Goal: Check status: Check status

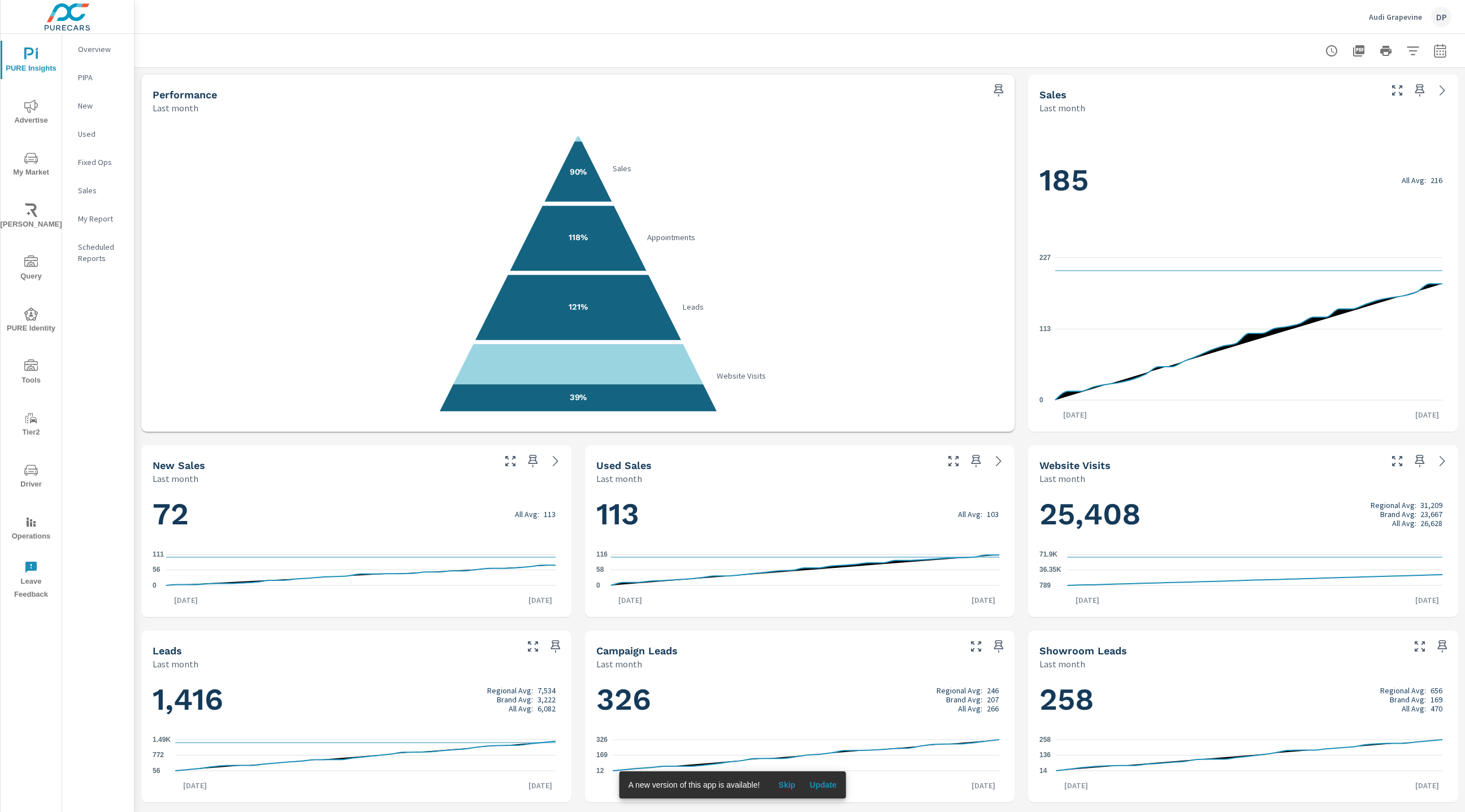
click at [825, 786] on span "Update" at bounding box center [823, 785] width 27 height 10
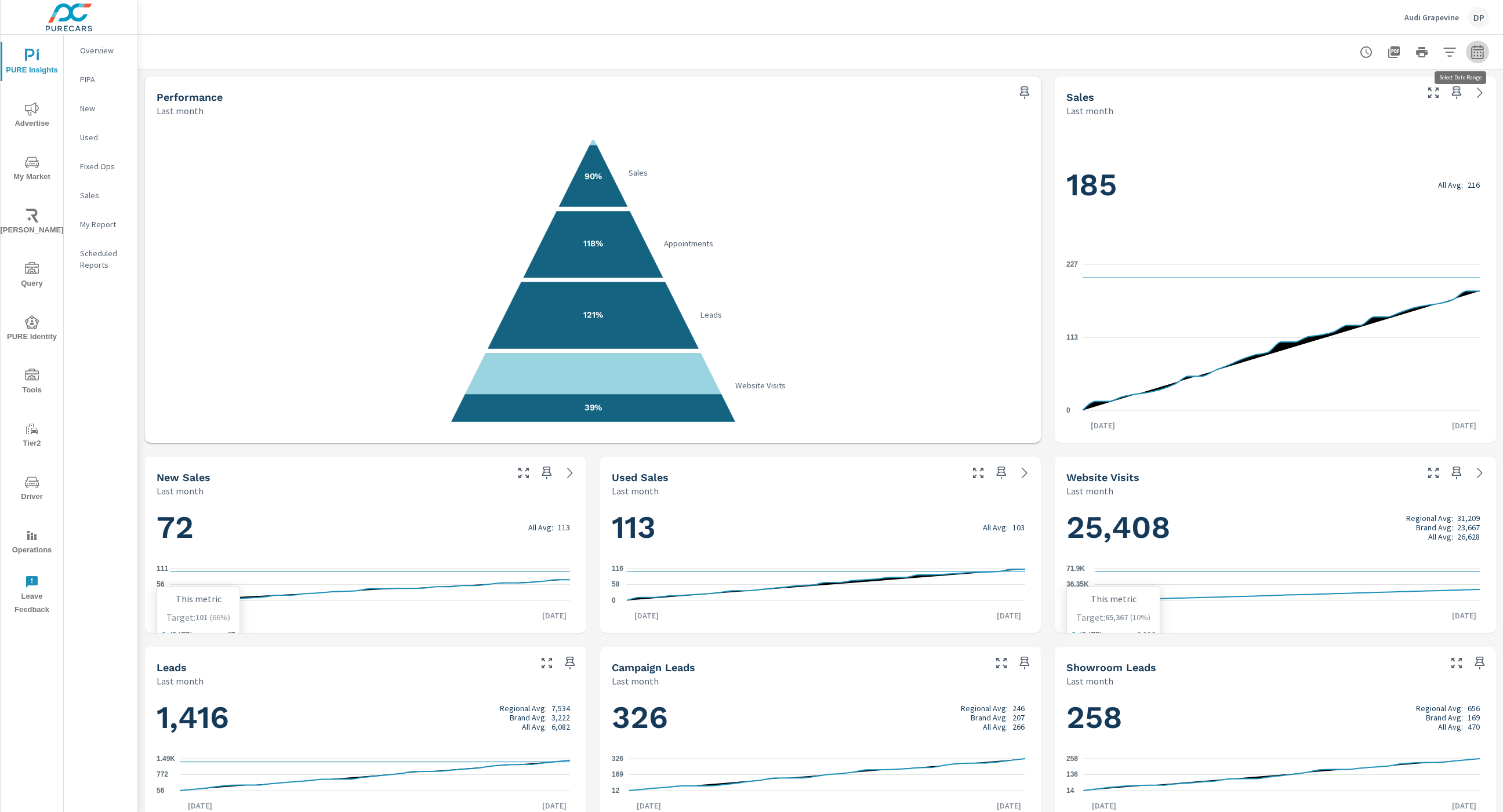
click at [1471, 51] on icon "button" at bounding box center [1477, 51] width 12 height 14
click at [1423, 99] on select "Custom Yesterday Last week Last 7 days Last 14 days Last 30 days Last 45 days L…" at bounding box center [1371, 100] width 116 height 23
click at [1313, 89] on select "Custom Yesterday Last week Last 7 days Last 14 days Last 30 days Last 45 days L…" at bounding box center [1371, 100] width 116 height 23
select select "Month to date"
click at [1353, 170] on button "Apply" at bounding box center [1345, 163] width 72 height 30
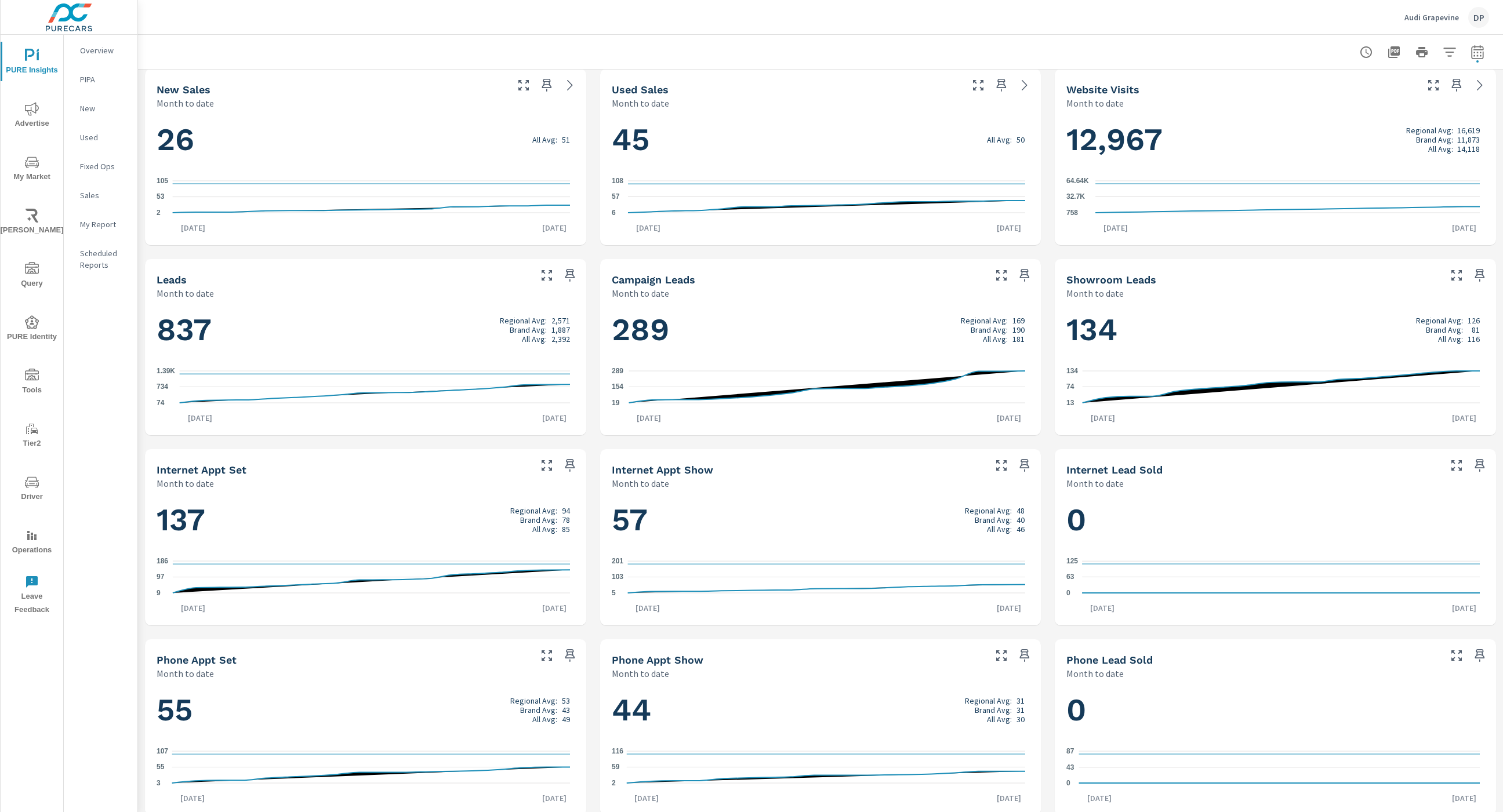
scroll to position [398, 0]
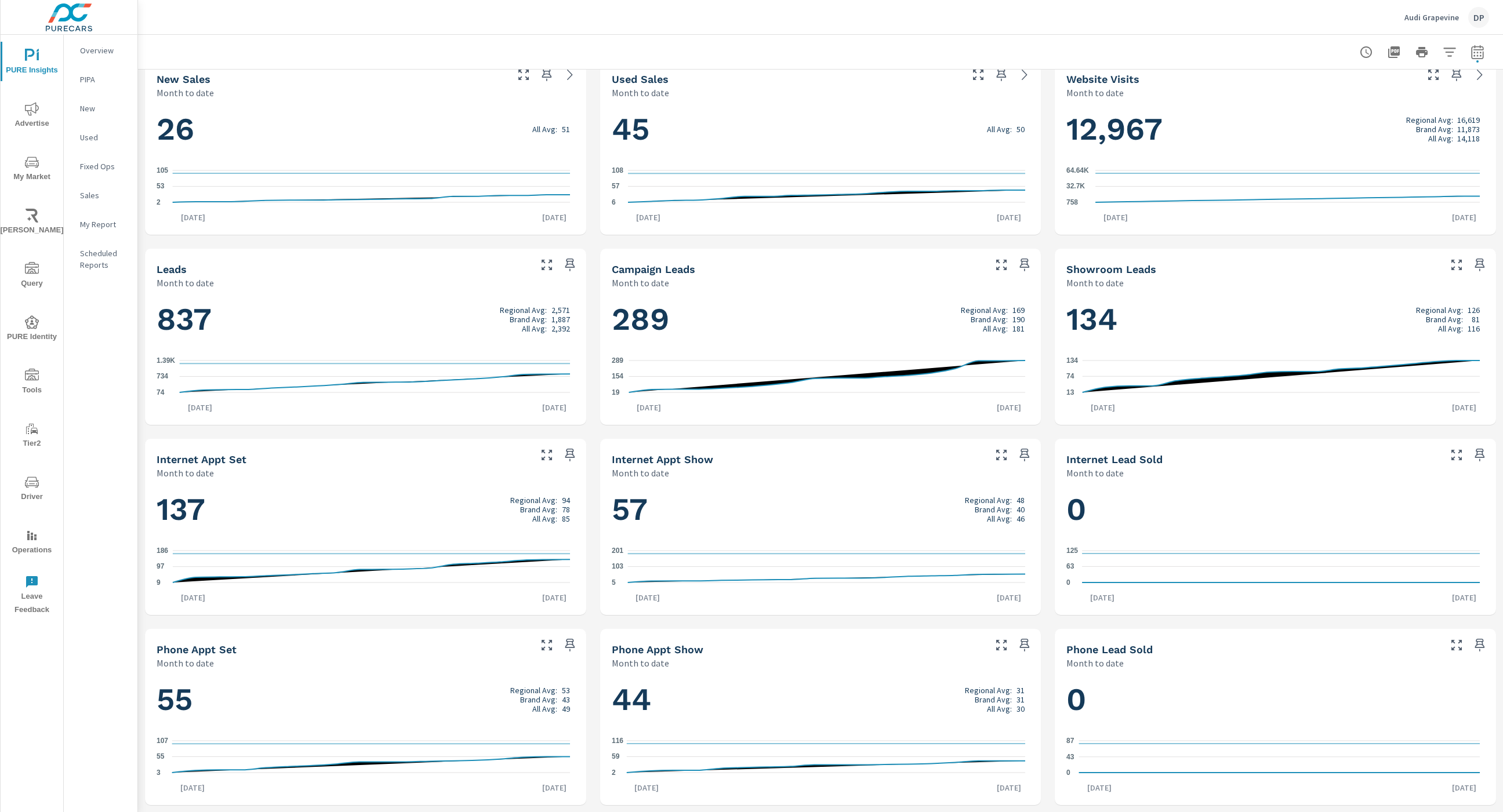
click at [410, 597] on div "Sep 1st Sep 18th" at bounding box center [373, 598] width 402 height 12
click at [538, 667] on div "Phone Appt Set Month to date" at bounding box center [366, 649] width 441 height 41
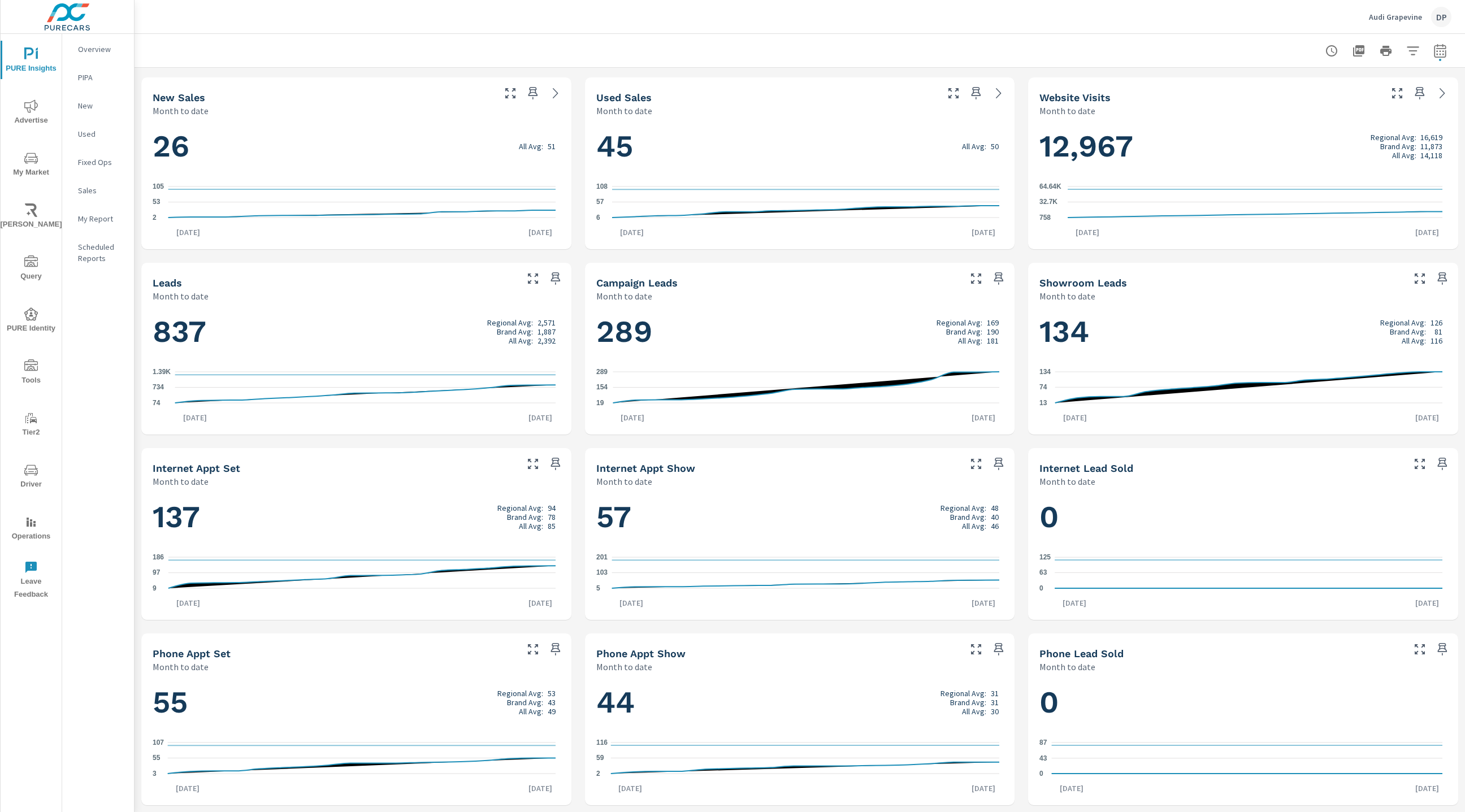
scroll to position [368, 0]
